Goal: Task Accomplishment & Management: Use online tool/utility

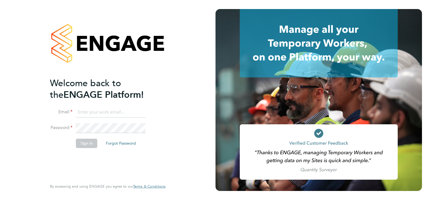
type input "[PERSON_NAME][EMAIL_ADDRESS][PERSON_NAME][DOMAIN_NAME]"
click at [88, 143] on button "Sign In" at bounding box center [86, 142] width 21 height 9
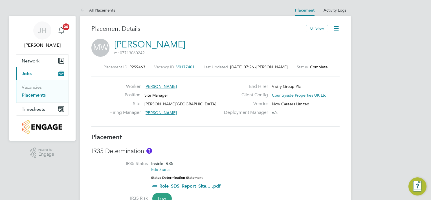
click at [302, 158] on div "IR35 Determination IR35 Status Inside IR35 Edit Status Status Determination Sta…" at bounding box center [215, 186] width 248 height 78
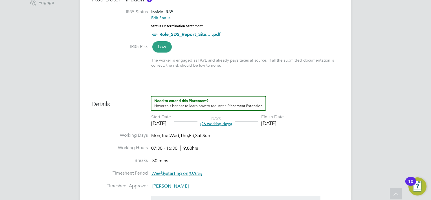
scroll to position [192, 0]
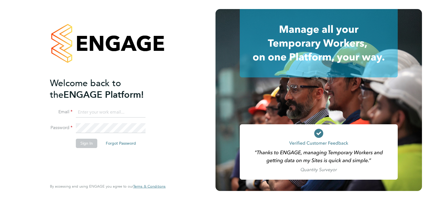
type input "[PERSON_NAME][EMAIL_ADDRESS][PERSON_NAME][DOMAIN_NAME]"
click at [88, 144] on button "Sign In" at bounding box center [86, 142] width 21 height 9
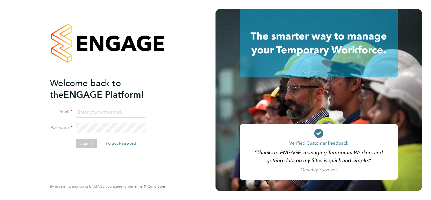
type input "jason.hardy@cpplc.com"
click at [87, 142] on button "Sign In" at bounding box center [86, 142] width 21 height 9
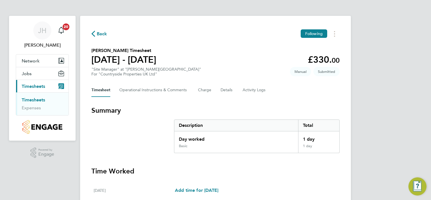
click at [309, 166] on h3 "Time Worked" at bounding box center [215, 170] width 248 height 9
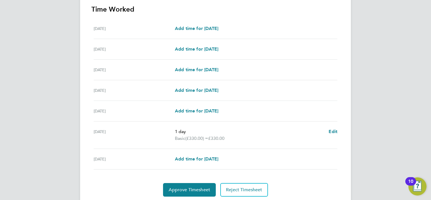
scroll to position [180, 0]
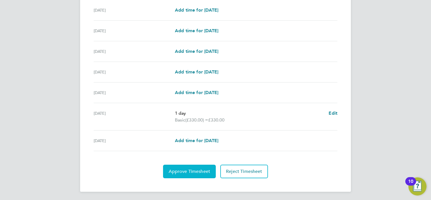
click at [200, 169] on span "Approve Timesheet" at bounding box center [189, 171] width 41 height 6
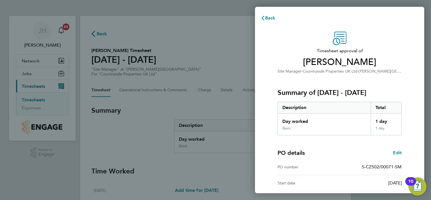
click at [348, 143] on div "PO details Edit PO number S-CZ502/00071-SM Start date [DATE] Finish date [DATE]" at bounding box center [340, 171] width 124 height 72
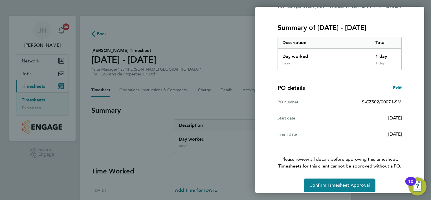
scroll to position [70, 0]
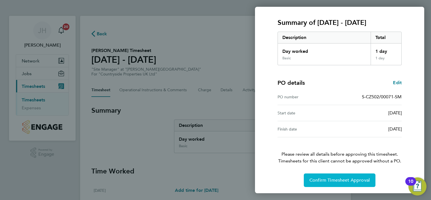
click at [341, 176] on button "Confirm Timesheet Approval" at bounding box center [340, 180] width 72 height 14
